Goal: Find contact information: Find contact information

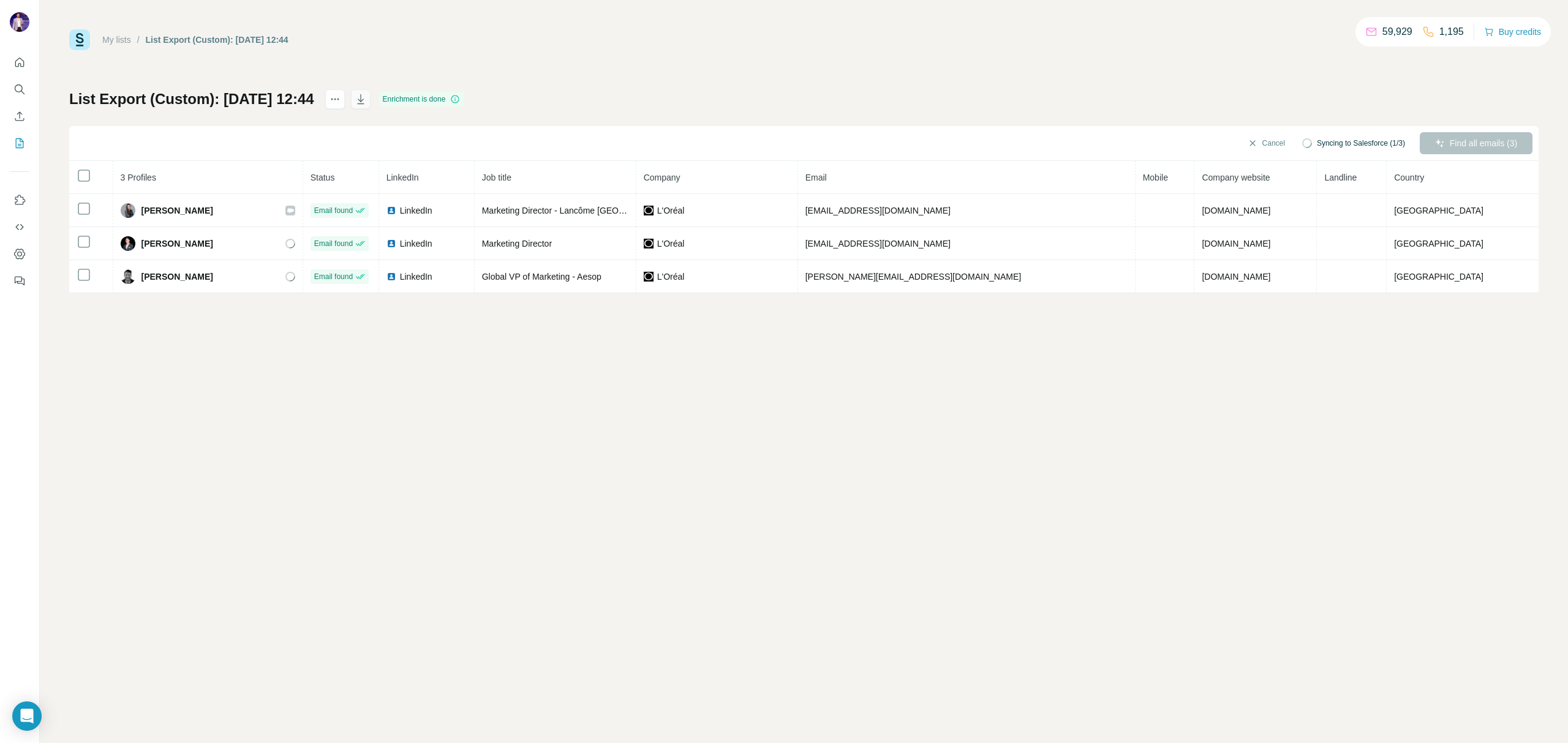
click at [367, 99] on icon "button" at bounding box center [361, 99] width 12 height 12
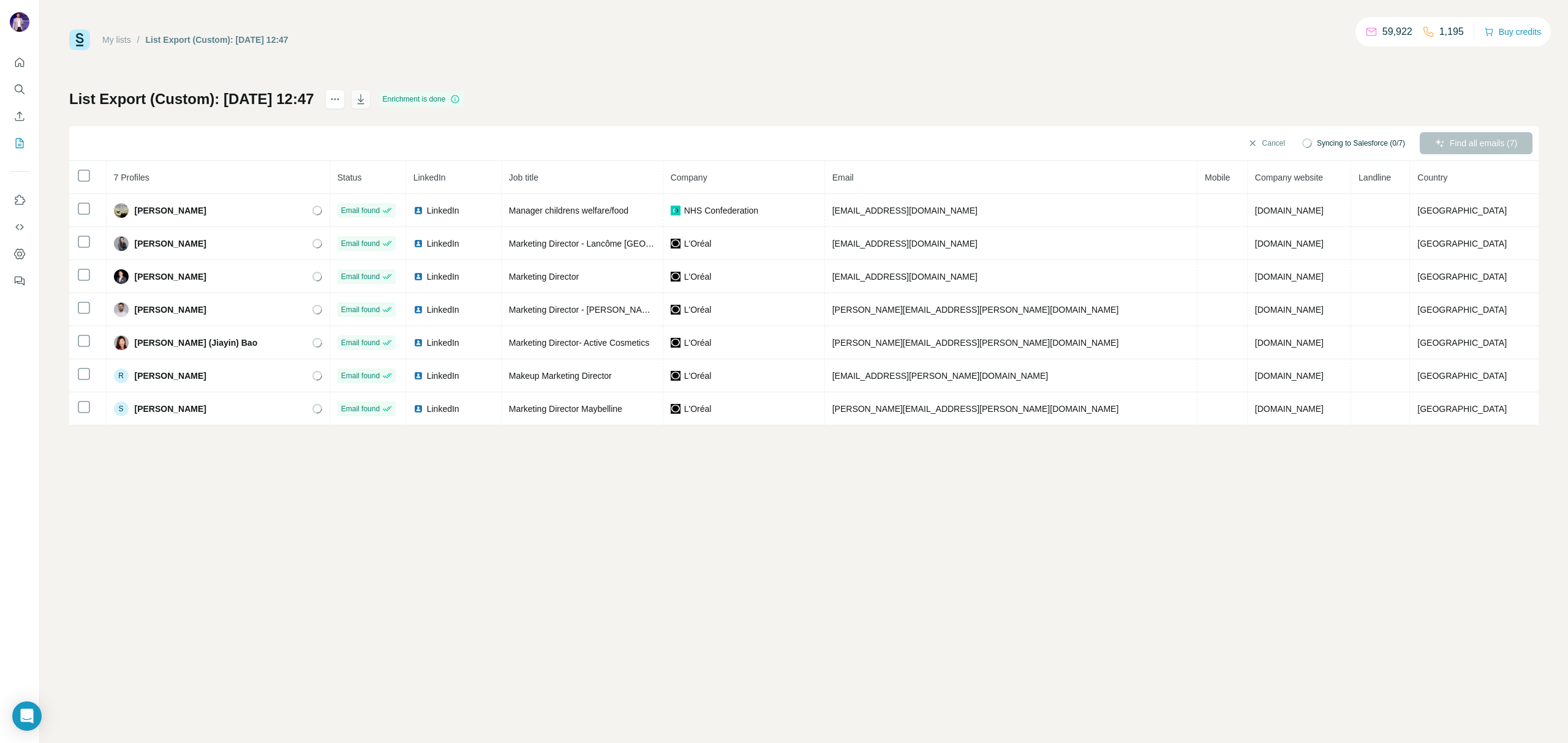
click at [367, 103] on icon "button" at bounding box center [361, 99] width 12 height 12
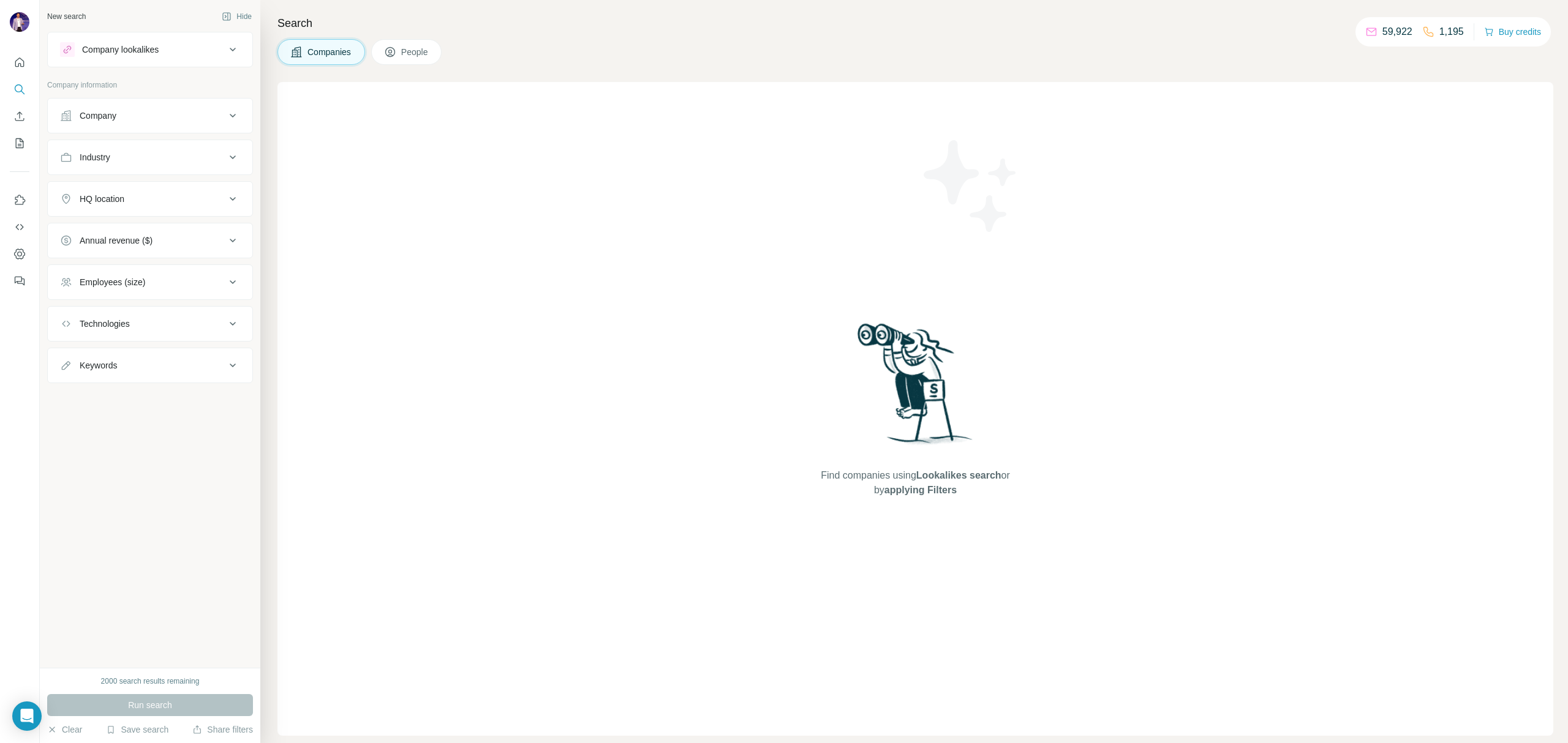
click at [204, 123] on button "Company" at bounding box center [150, 116] width 205 height 29
click at [153, 174] on input "text" at bounding box center [149, 169] width 180 height 22
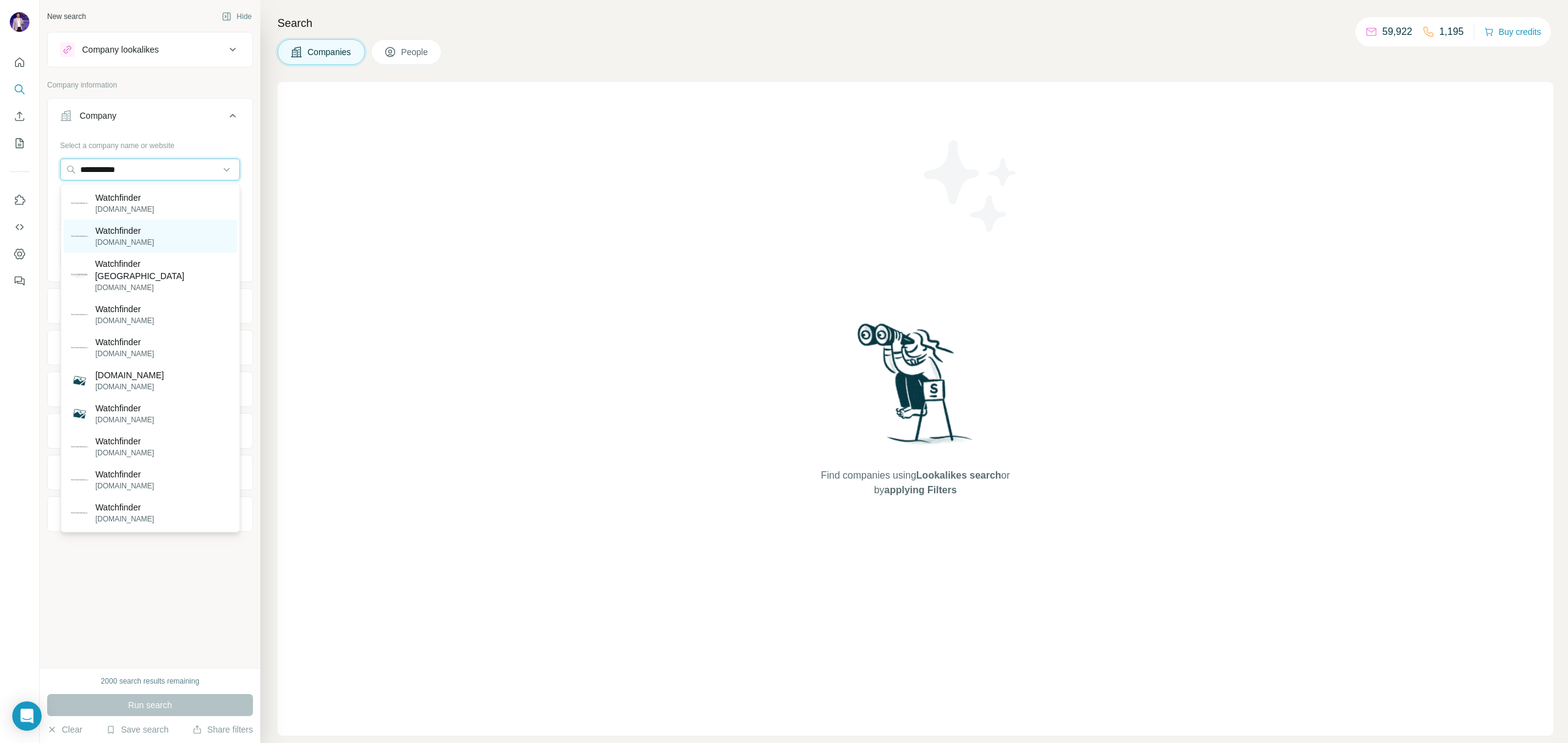
type input "**********"
click at [159, 233] on div "Watchfinder watchfinder.co.uk" at bounding box center [150, 236] width 174 height 33
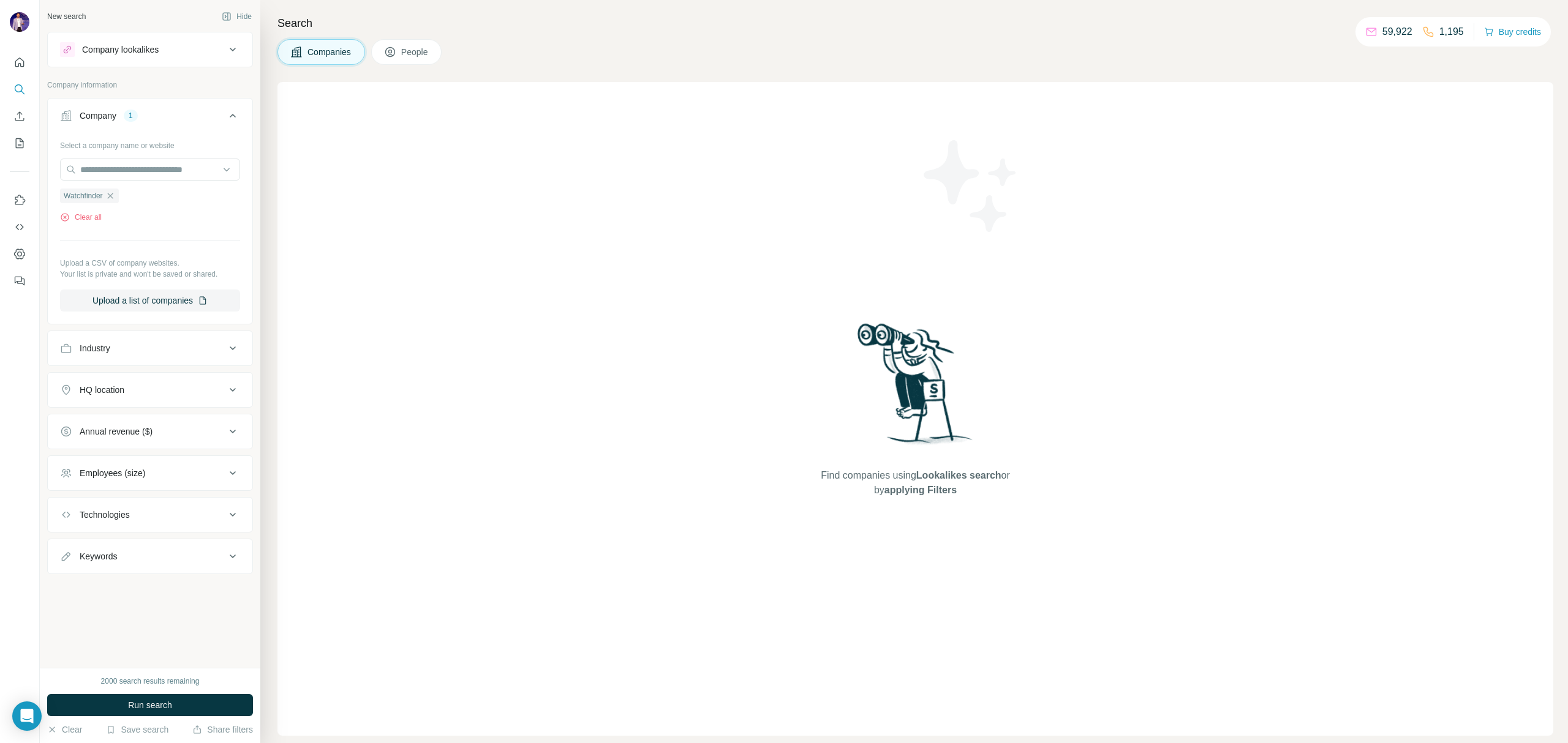
drag, startPoint x: 207, startPoint y: 708, endPoint x: 207, endPoint y: 699, distance: 9.0
click at [207, 706] on button "Run search" at bounding box center [150, 705] width 206 height 22
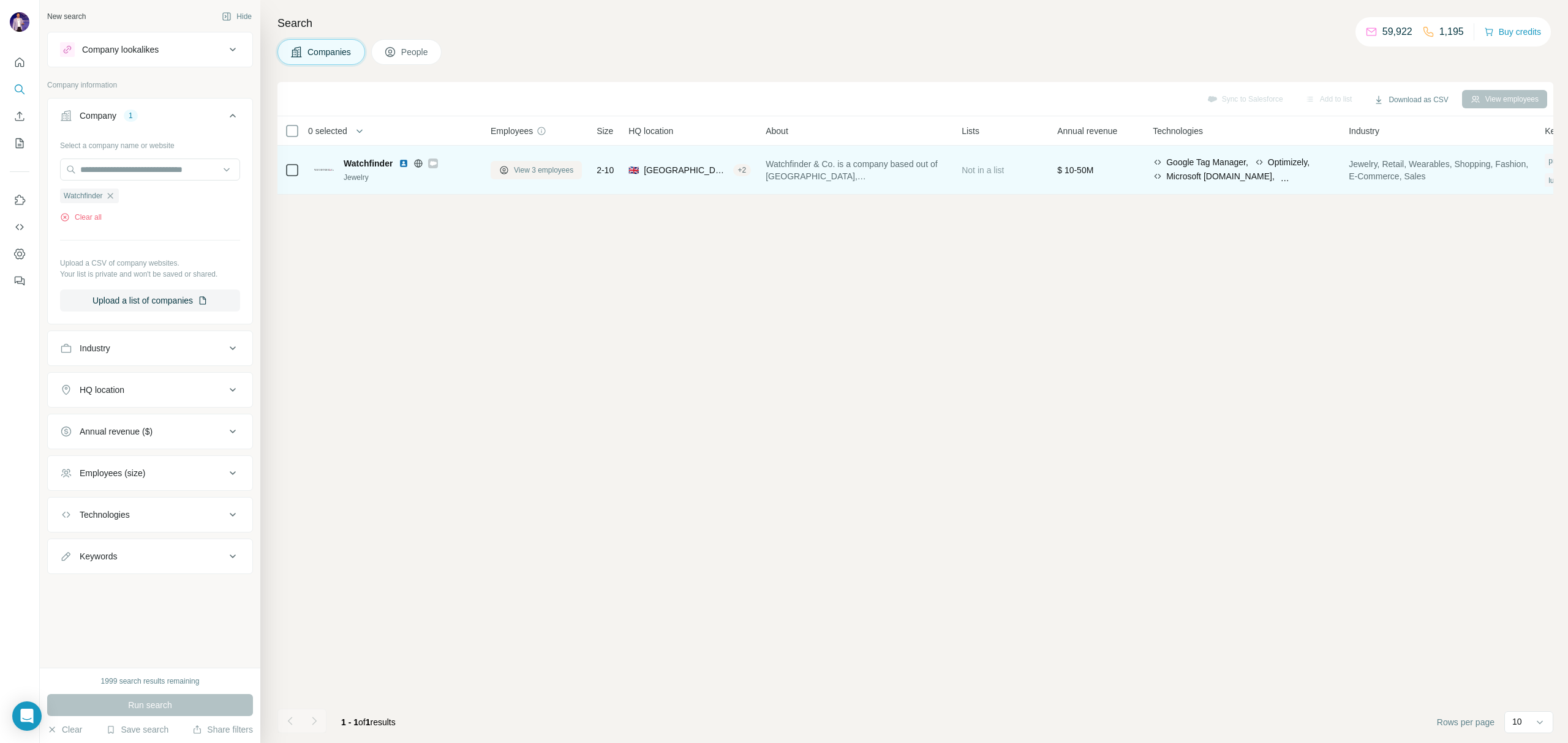
click at [525, 169] on span "View 3 employees" at bounding box center [543, 170] width 59 height 11
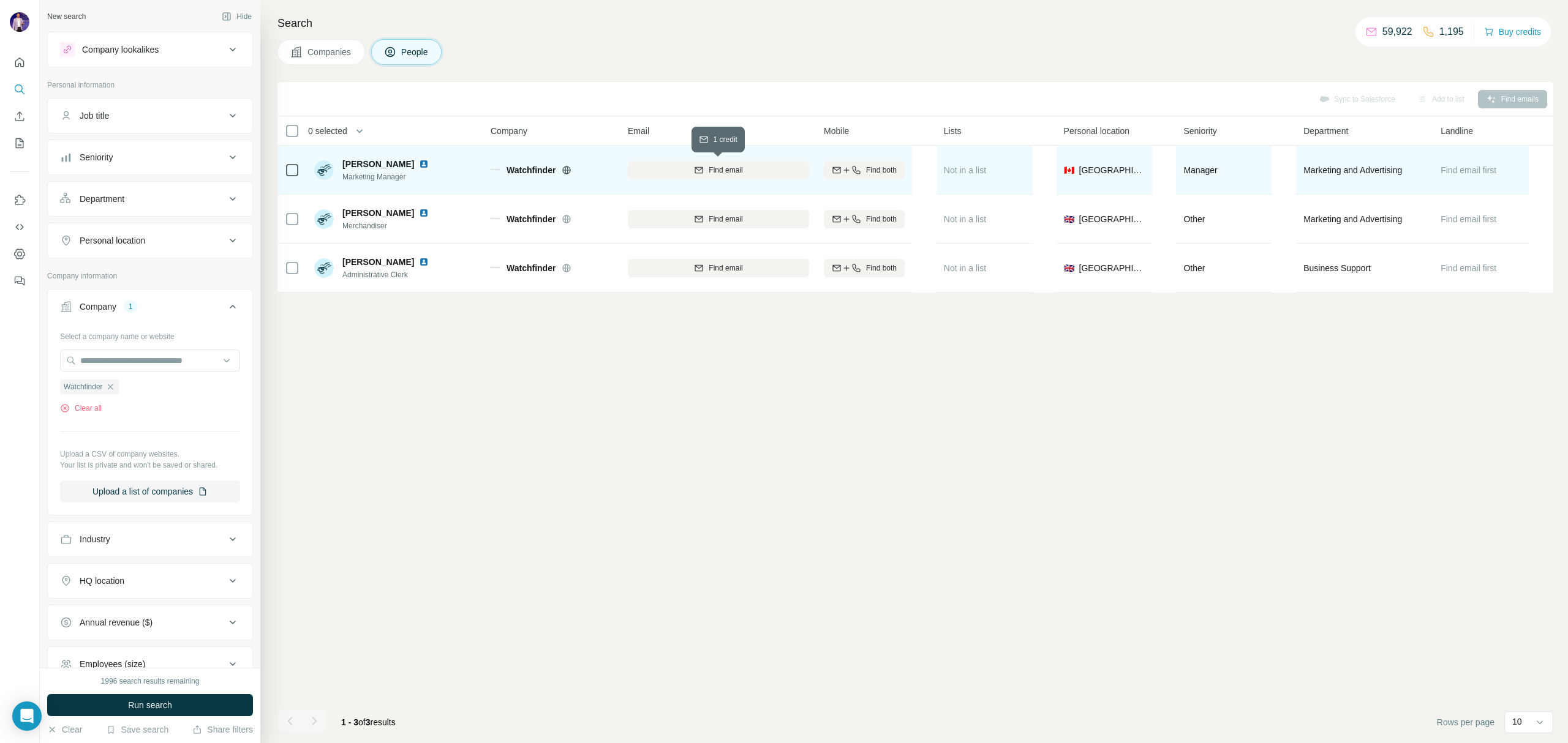
click at [703, 172] on icon "button" at bounding box center [698, 170] width 10 height 10
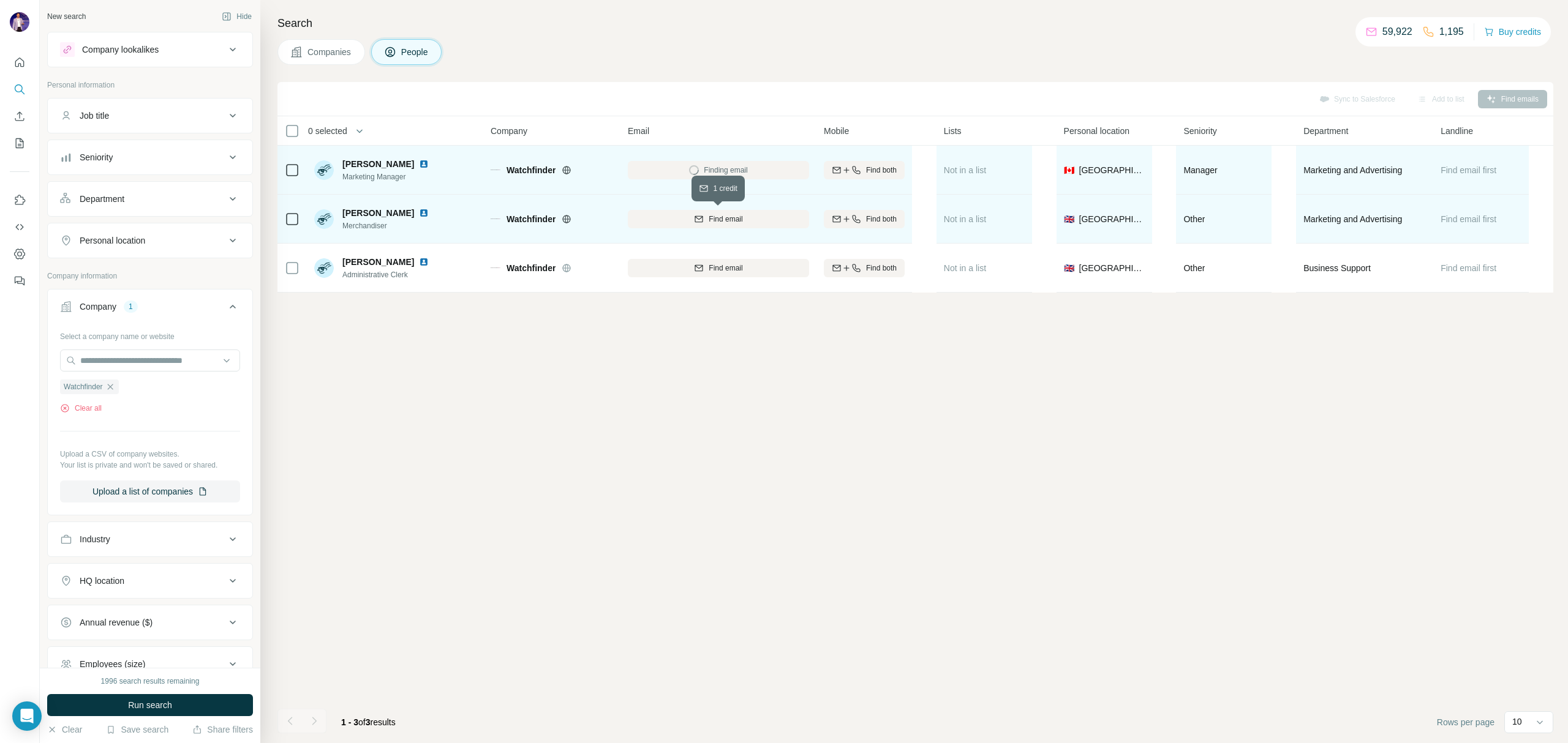
click at [762, 226] on button "Find email" at bounding box center [718, 219] width 181 height 18
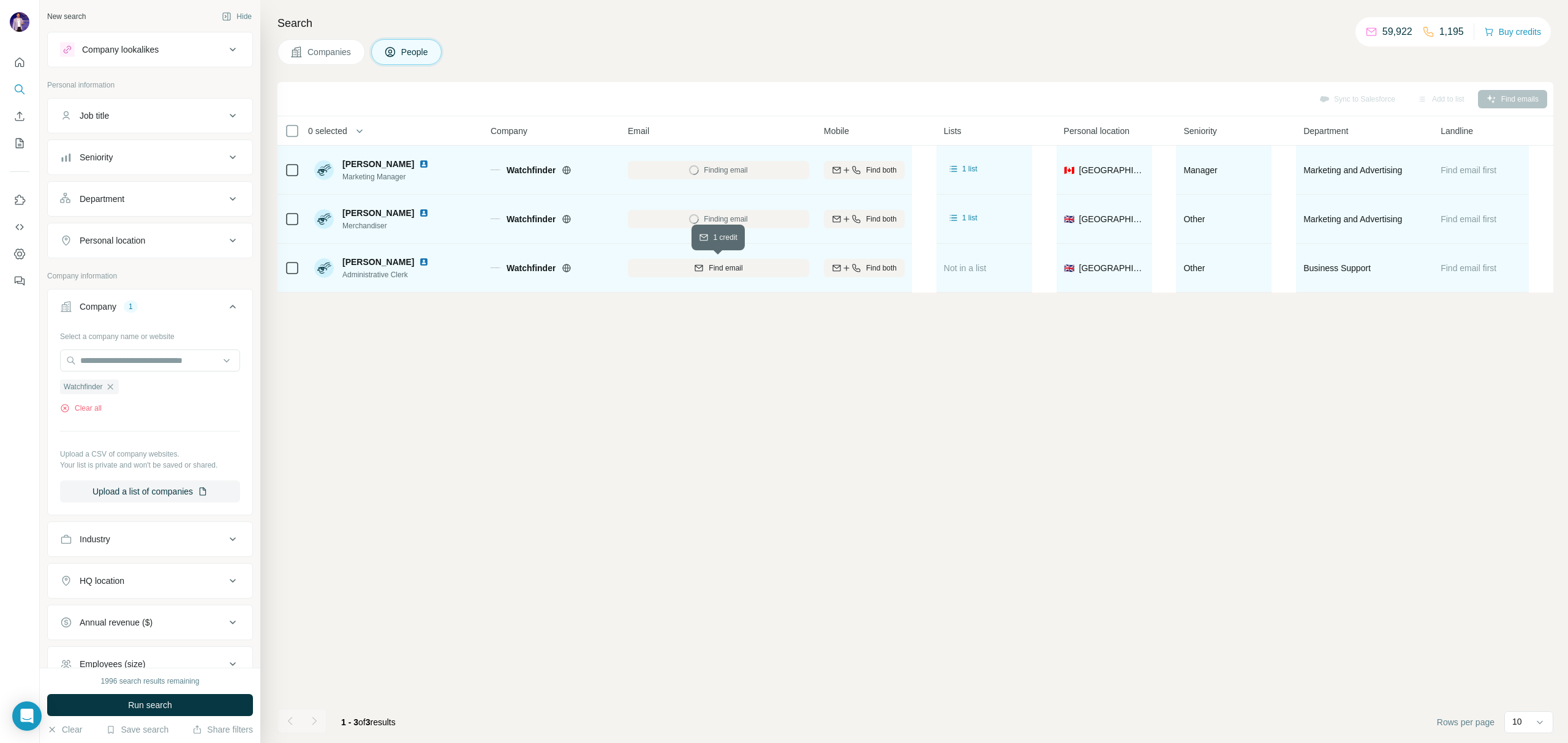
click at [756, 268] on div "Find email" at bounding box center [718, 268] width 181 height 11
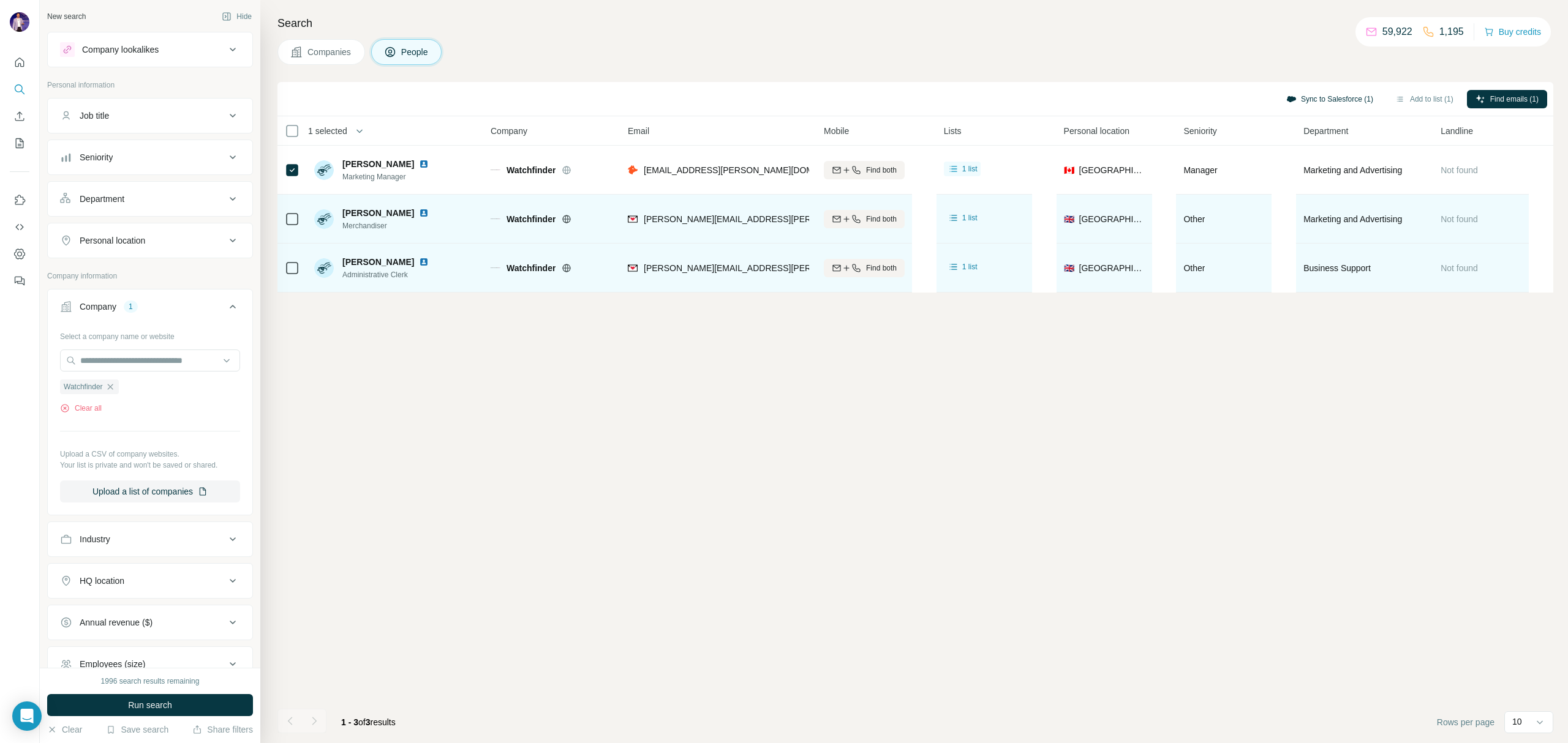
click at [1309, 99] on button "Sync to Salesforce (1)" at bounding box center [1330, 99] width 104 height 18
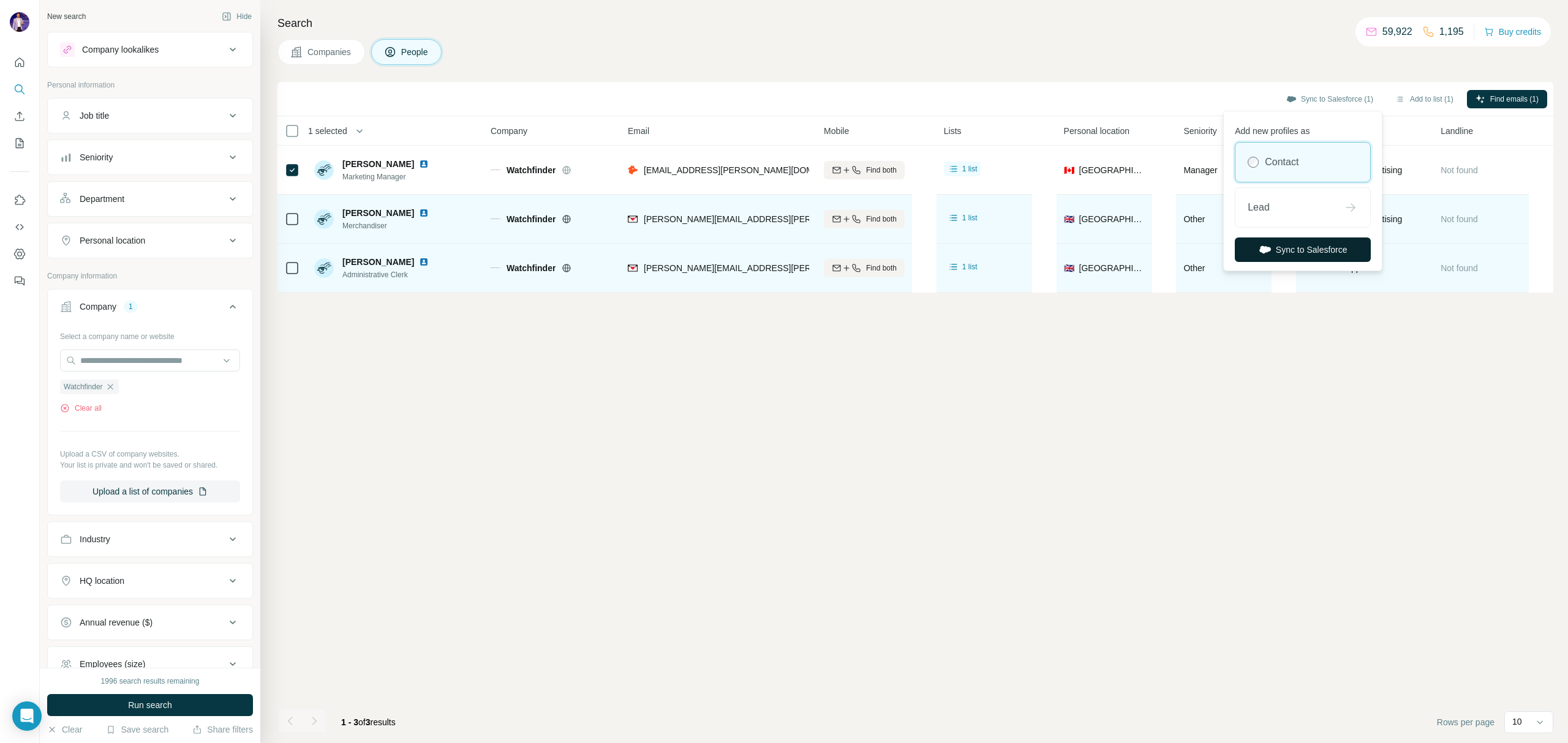
click at [1286, 247] on button "Sync to Salesforce" at bounding box center [1303, 250] width 136 height 25
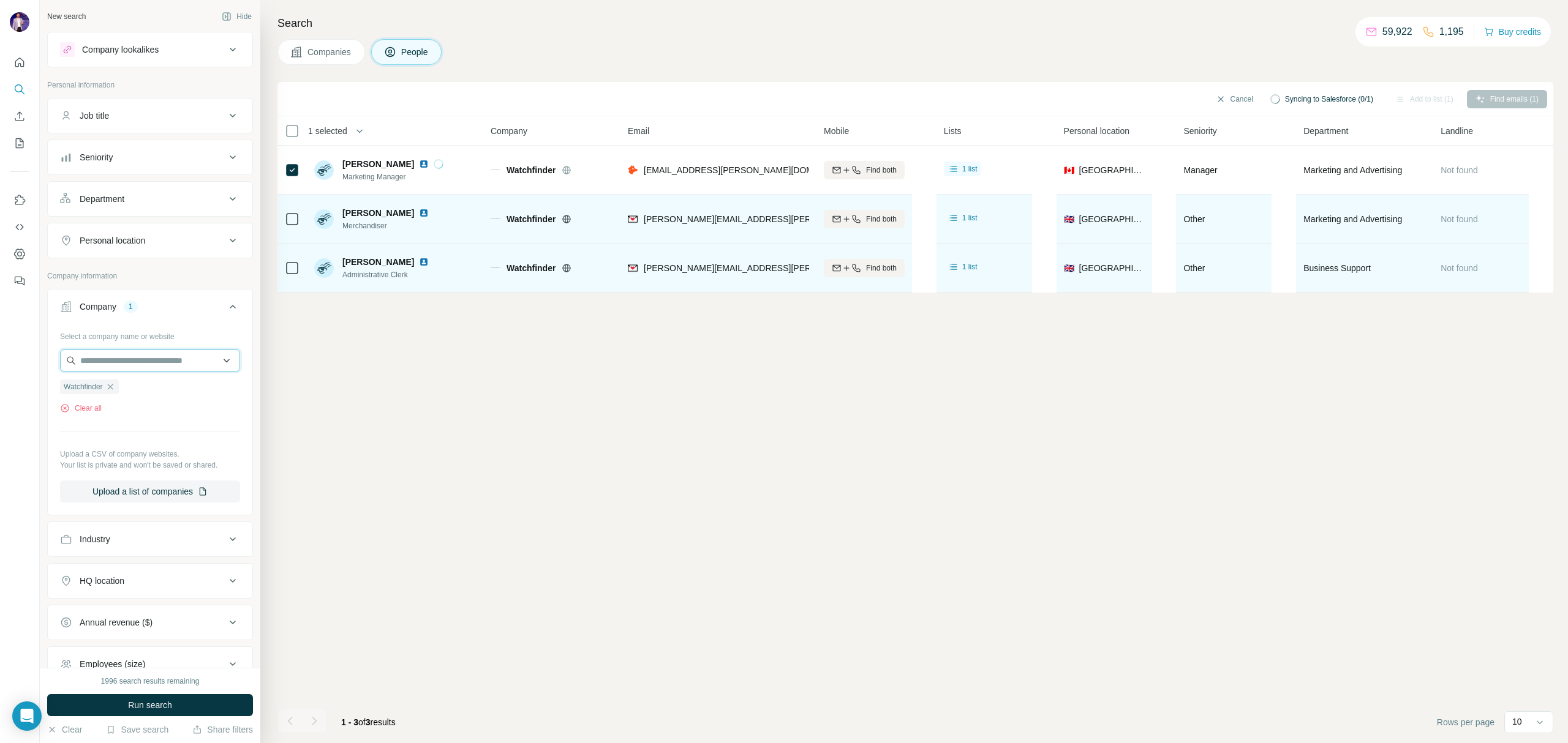
click at [177, 363] on input "text" at bounding box center [149, 360] width 180 height 22
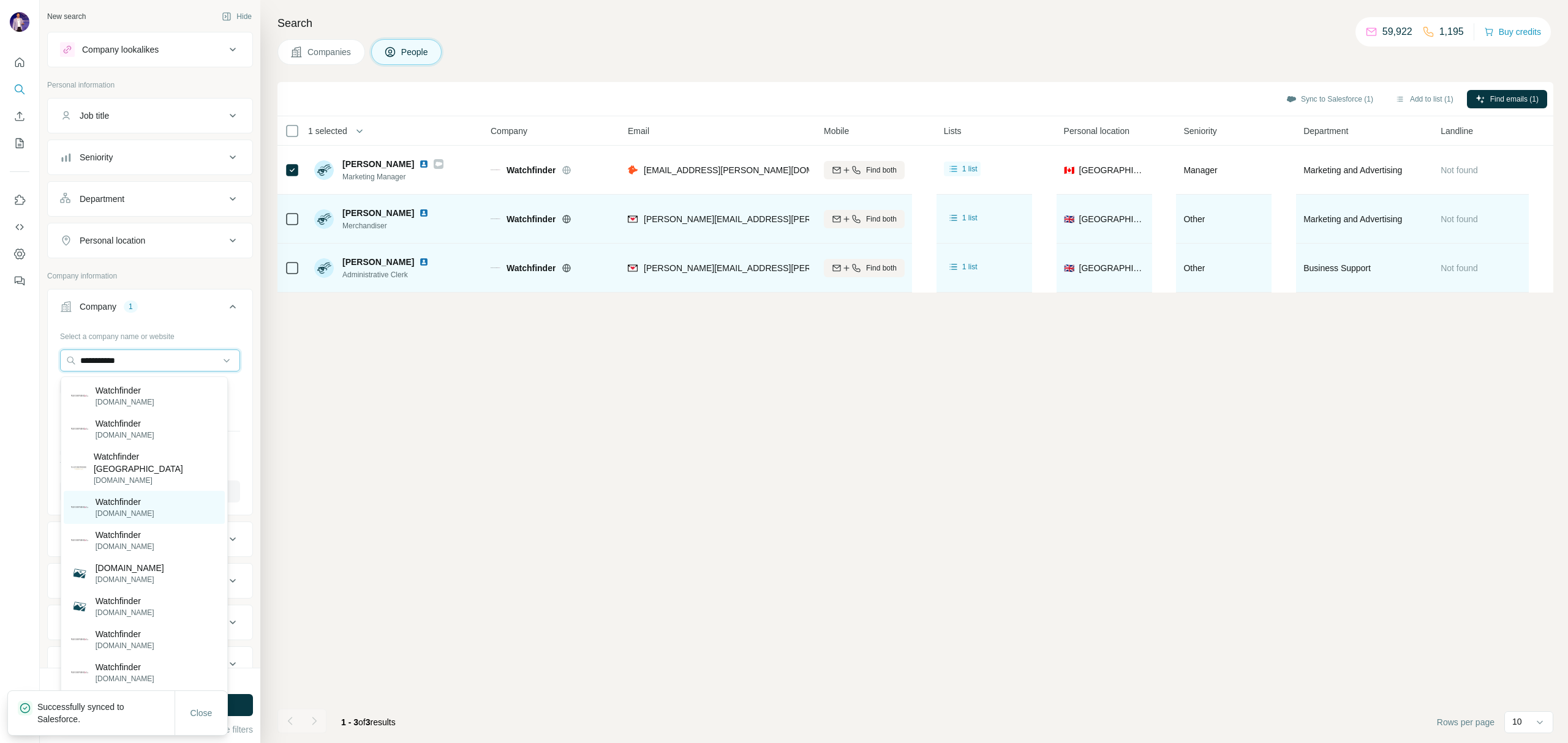
type input "**********"
click at [155, 493] on div "Watchfinder watchfinder.com" at bounding box center [144, 508] width 161 height 33
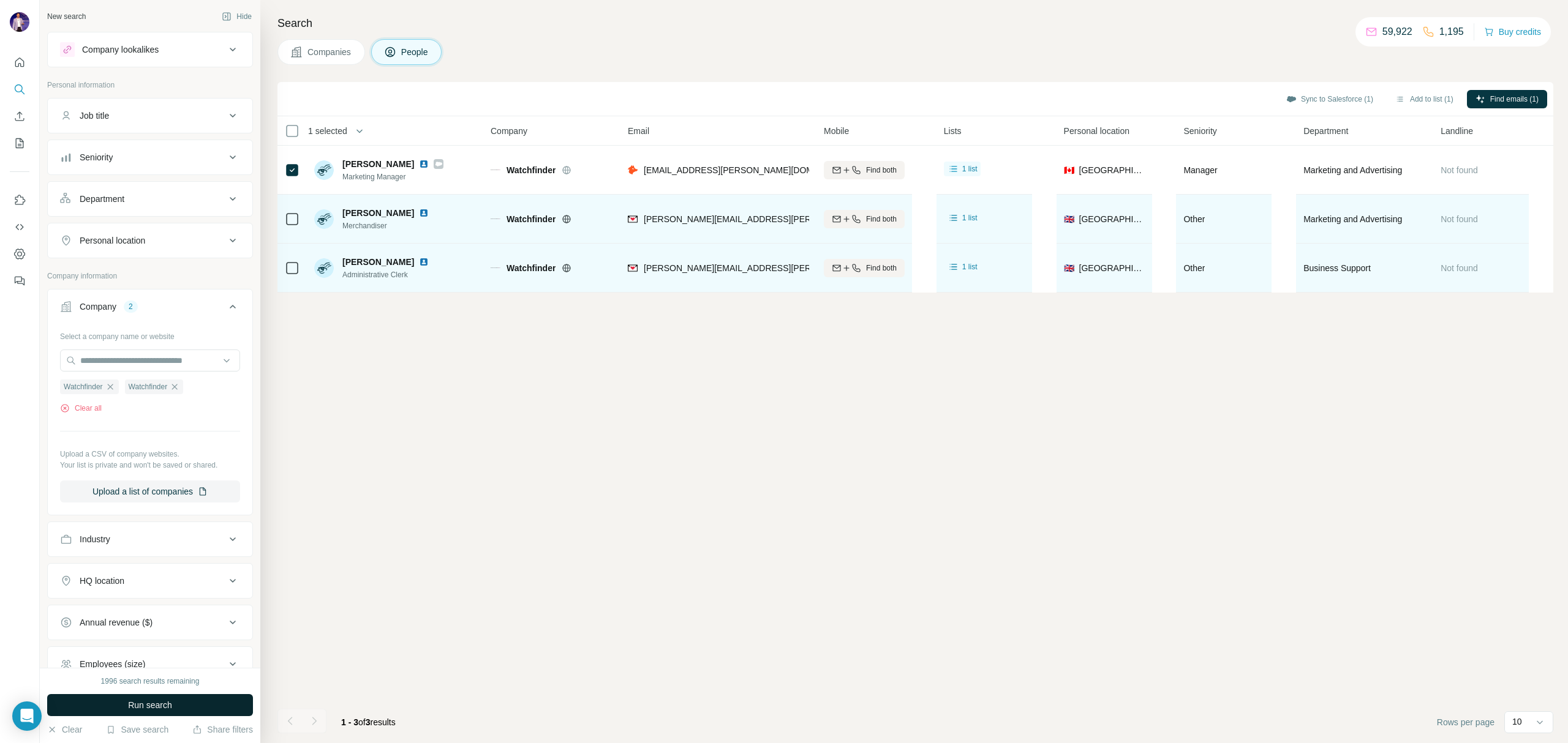
click at [218, 703] on button "Run search" at bounding box center [150, 705] width 206 height 22
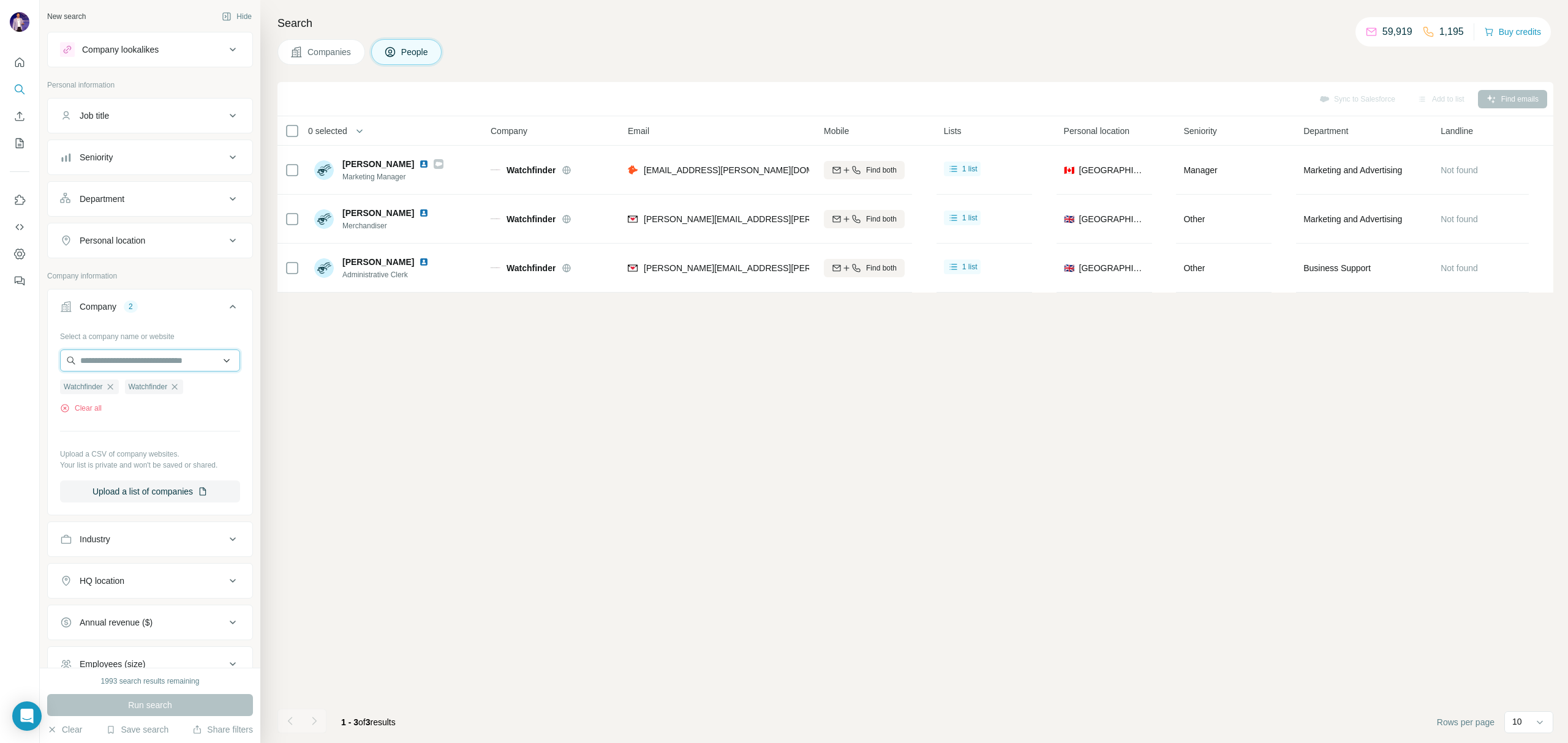
click at [138, 358] on input "text" at bounding box center [149, 360] width 180 height 22
type input "**********"
click at [238, 461] on div "Select a company name or website Watchfinder Watchfinder Clear all Upload a CSV…" at bounding box center [150, 419] width 205 height 186
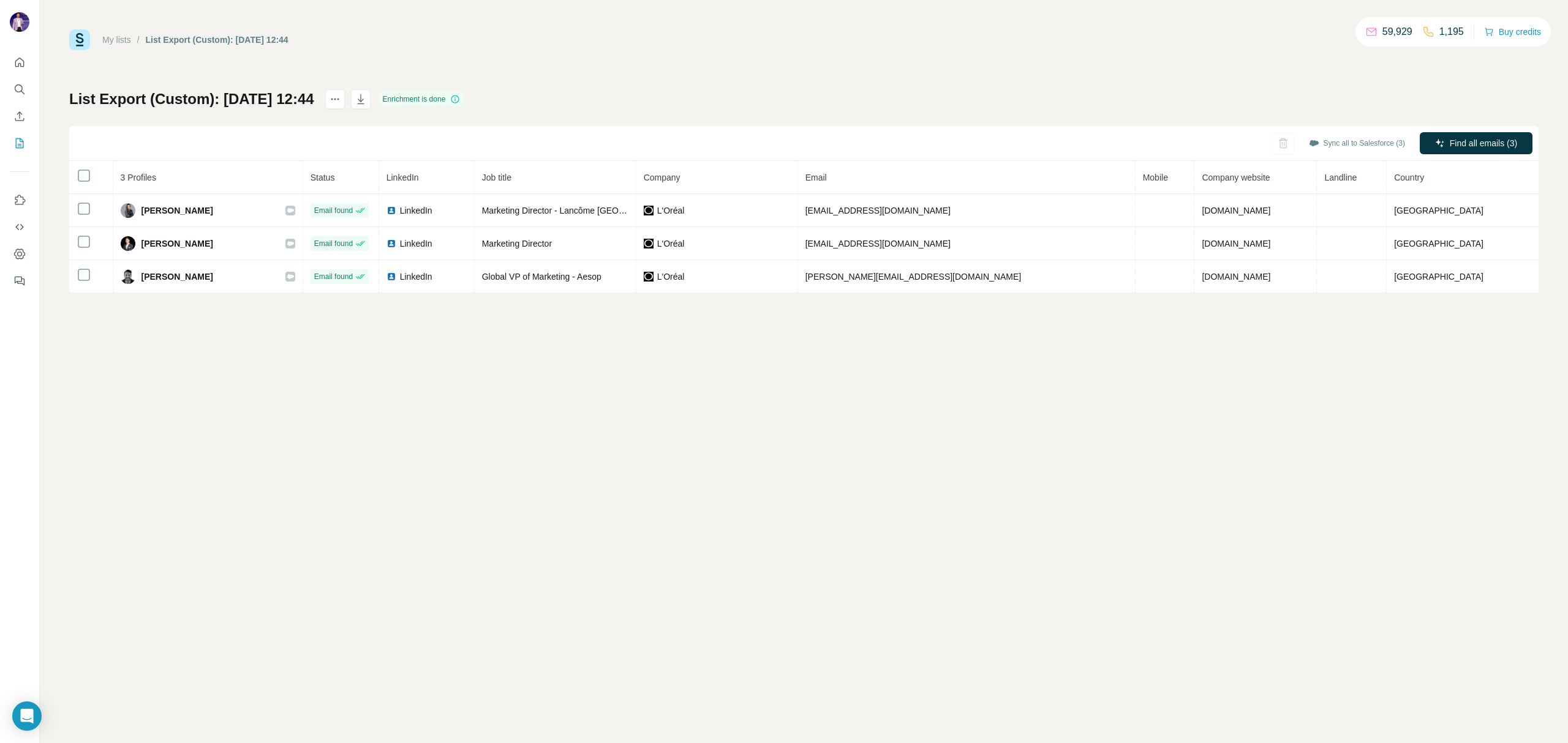
click at [442, 34] on div "My lists / List Export (Custom): [DATE] 12:44 59,929 1,195 Buy credits" at bounding box center [804, 39] width 1469 height 21
